Goal: Communication & Community: Answer question/provide support

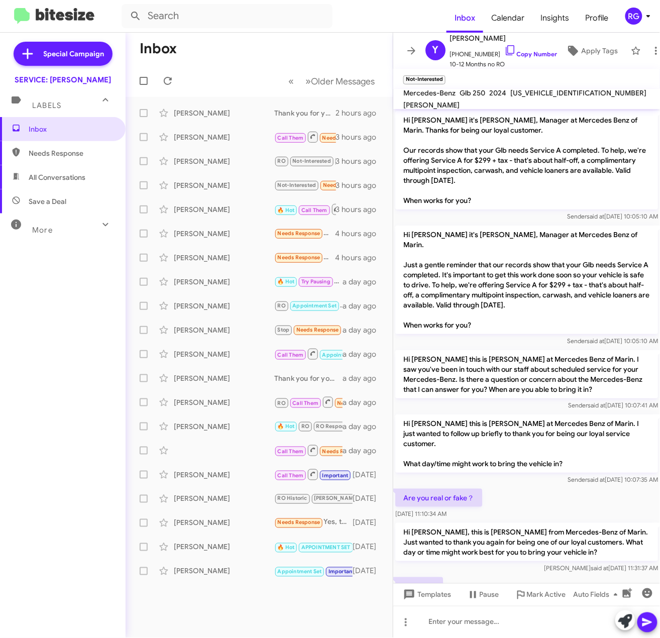
scroll to position [3, 0]
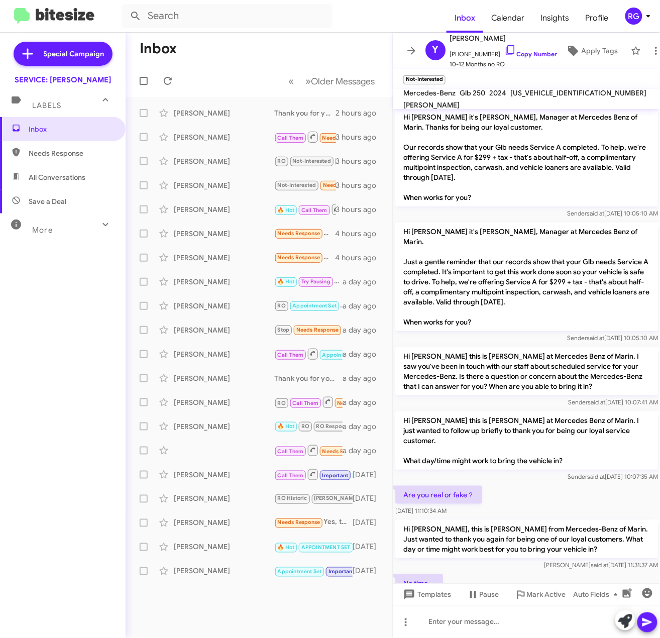
click at [7, 249] on div "Inbox Needs Response All Conversations Save a Deal More Important 🔥 Hot Appoint…" at bounding box center [63, 308] width 126 height 383
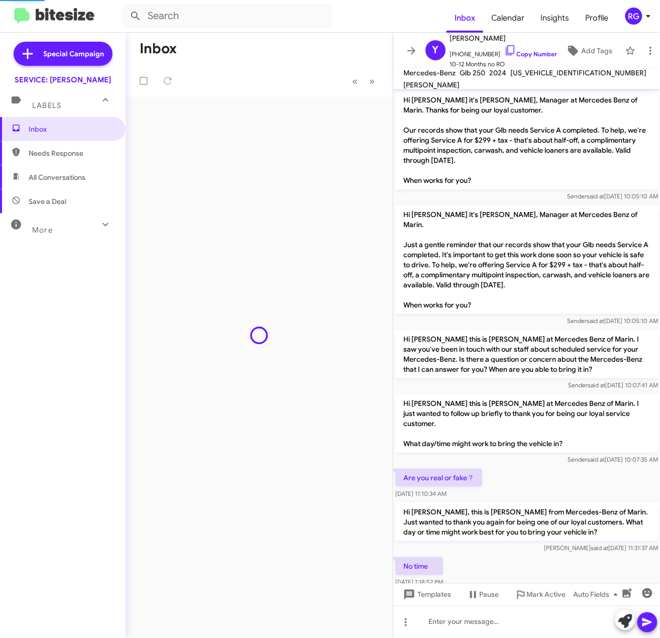
scroll to position [5, 0]
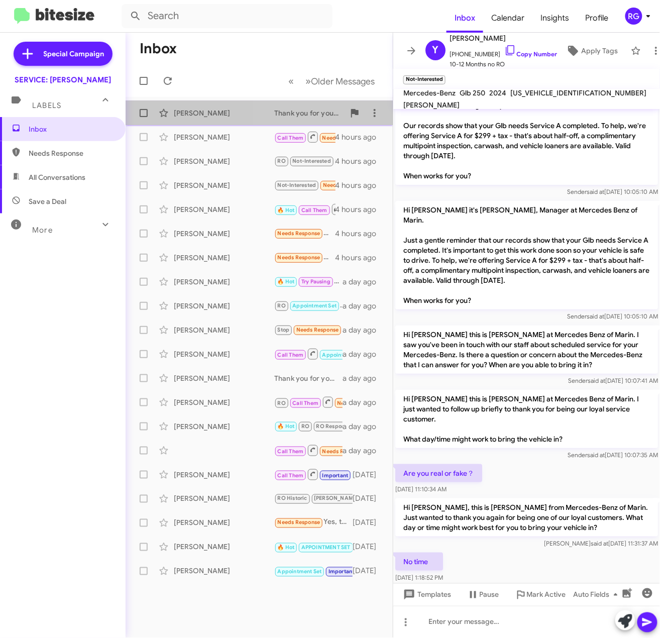
click at [282, 110] on div "Thank you for your response! Feel free to reach out when you're ready to schedu…" at bounding box center [309, 113] width 70 height 10
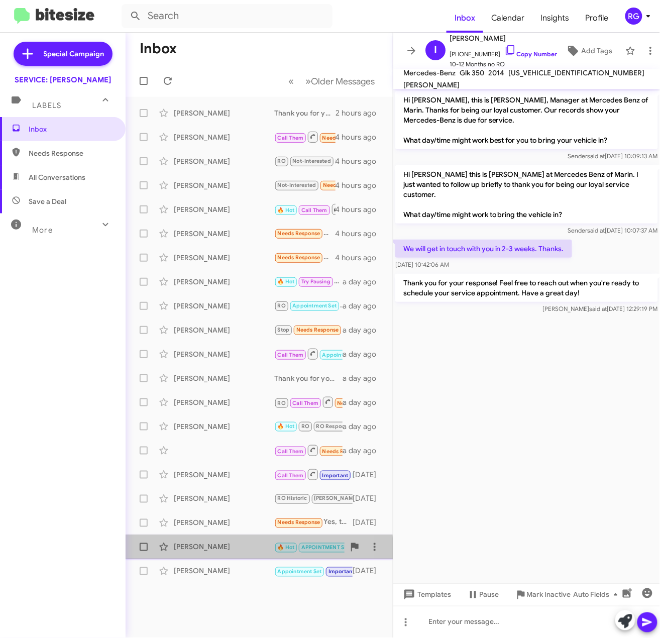
drag, startPoint x: 192, startPoint y: 549, endPoint x: 185, endPoint y: 547, distance: 7.3
click at [192, 549] on div "[PERSON_NAME]" at bounding box center [224, 547] width 100 height 10
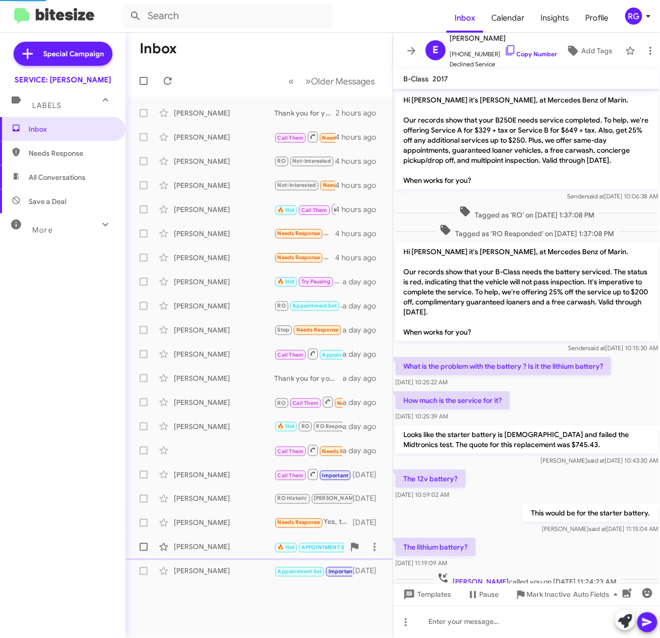
scroll to position [545, 0]
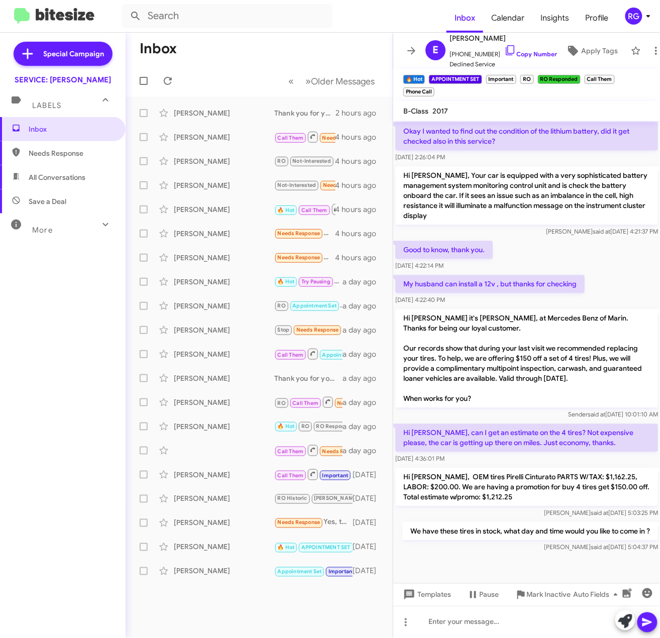
drag, startPoint x: 181, startPoint y: 547, endPoint x: 270, endPoint y: 87, distance: 468.1
click at [271, 88] on mat-toolbar-row "« Previous » Next Older Messages" at bounding box center [259, 81] width 267 height 32
click at [228, 115] on div "[PERSON_NAME]" at bounding box center [224, 113] width 100 height 10
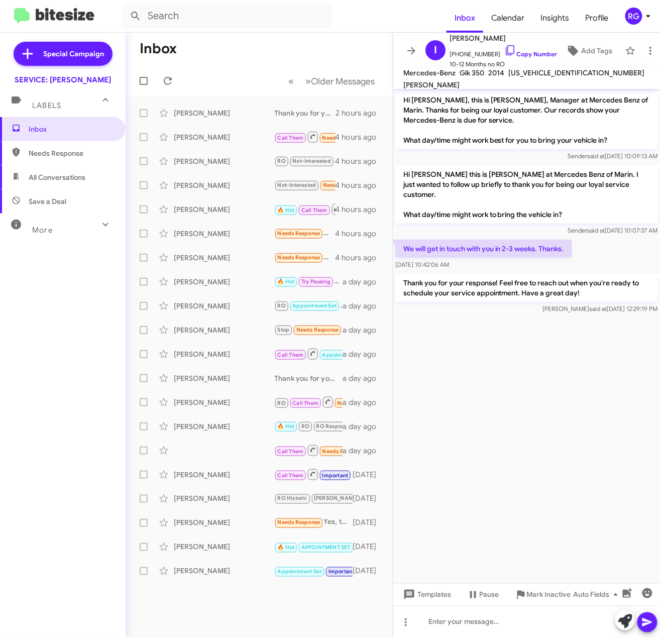
click at [25, 433] on div "Inbox Needs Response All Conversations Save a Deal More Important 🔥 Hot Appoint…" at bounding box center [63, 308] width 126 height 383
